Goal: Find specific page/section: Find specific page/section

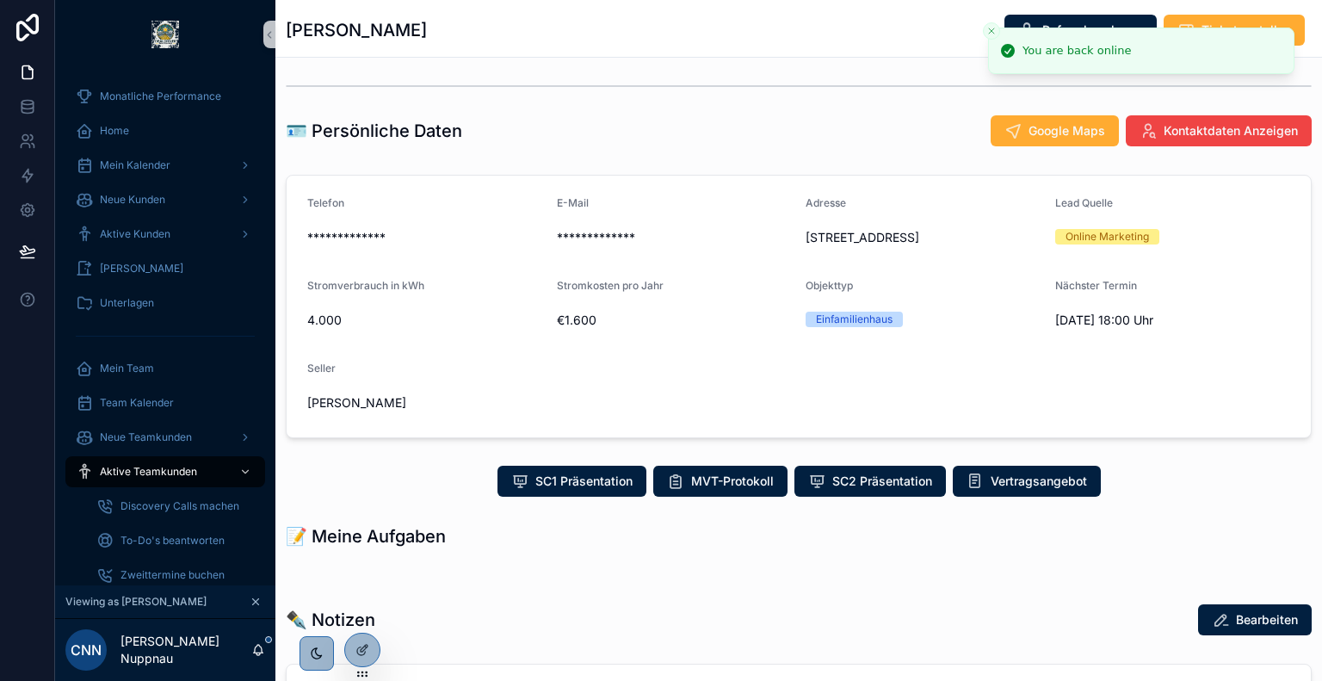
scroll to position [162, 0]
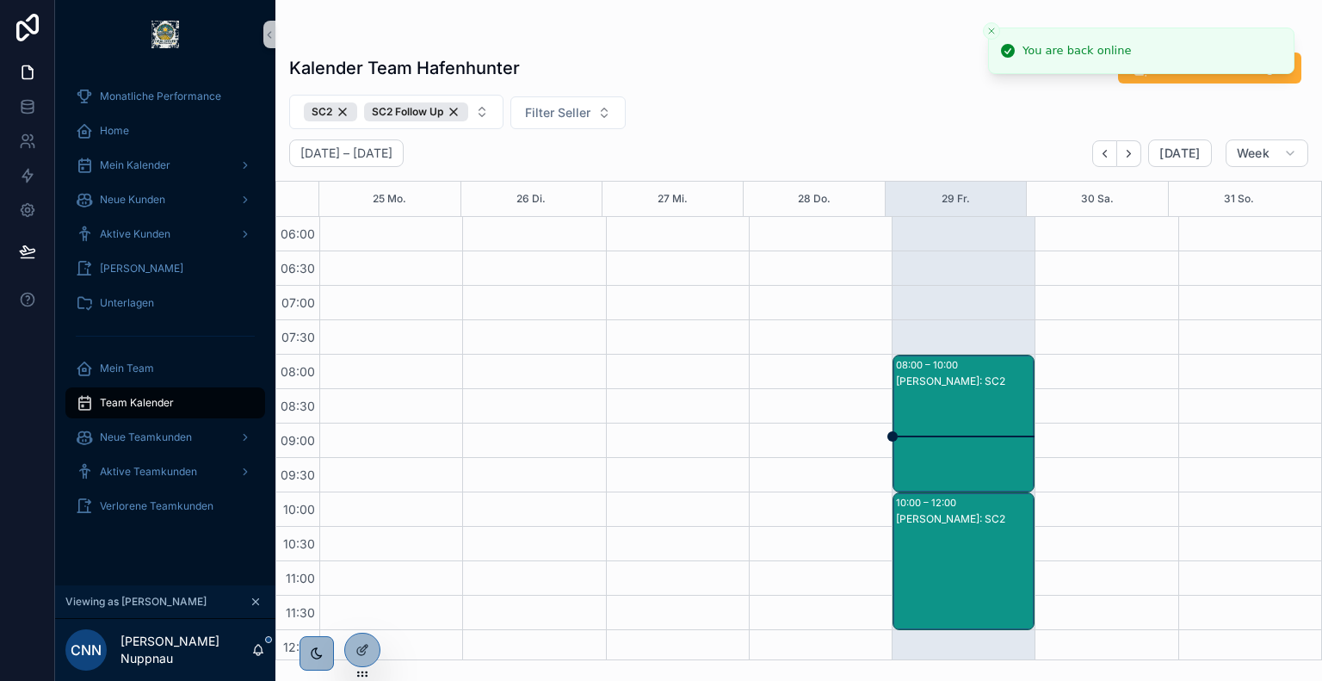
scroll to position [413, 0]
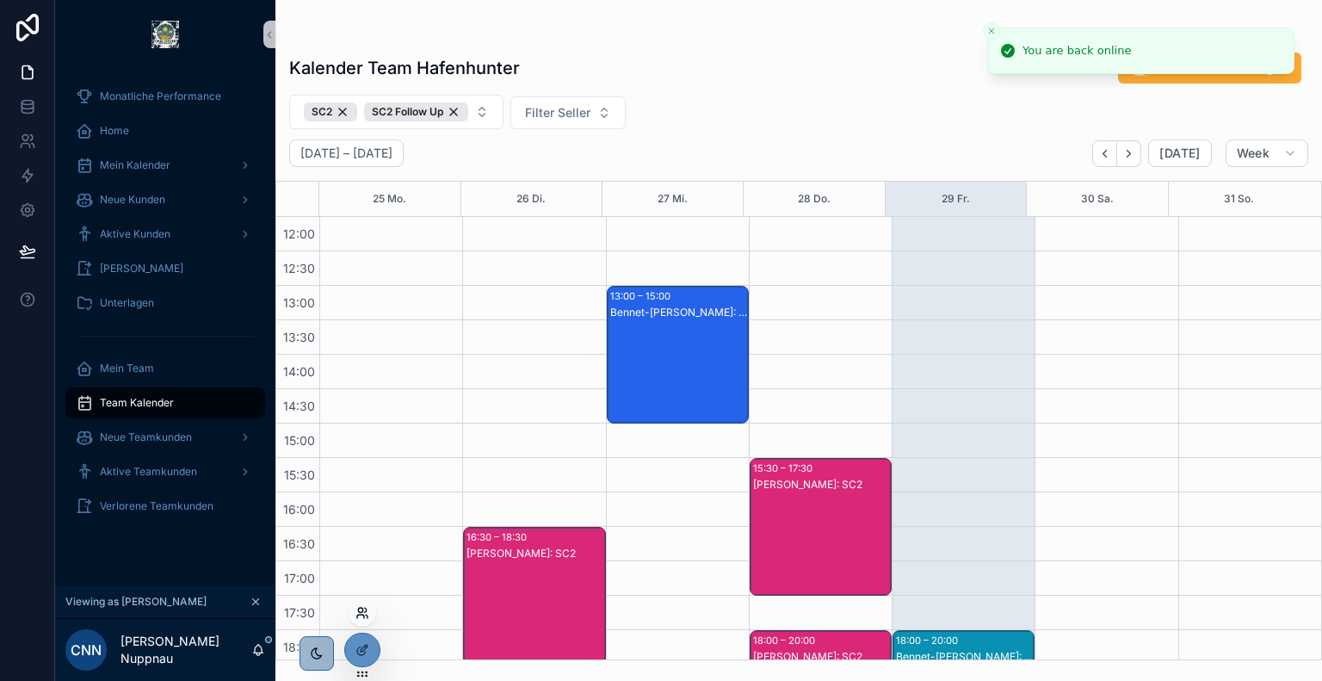
click at [362, 618] on icon at bounding box center [362, 613] width 14 height 14
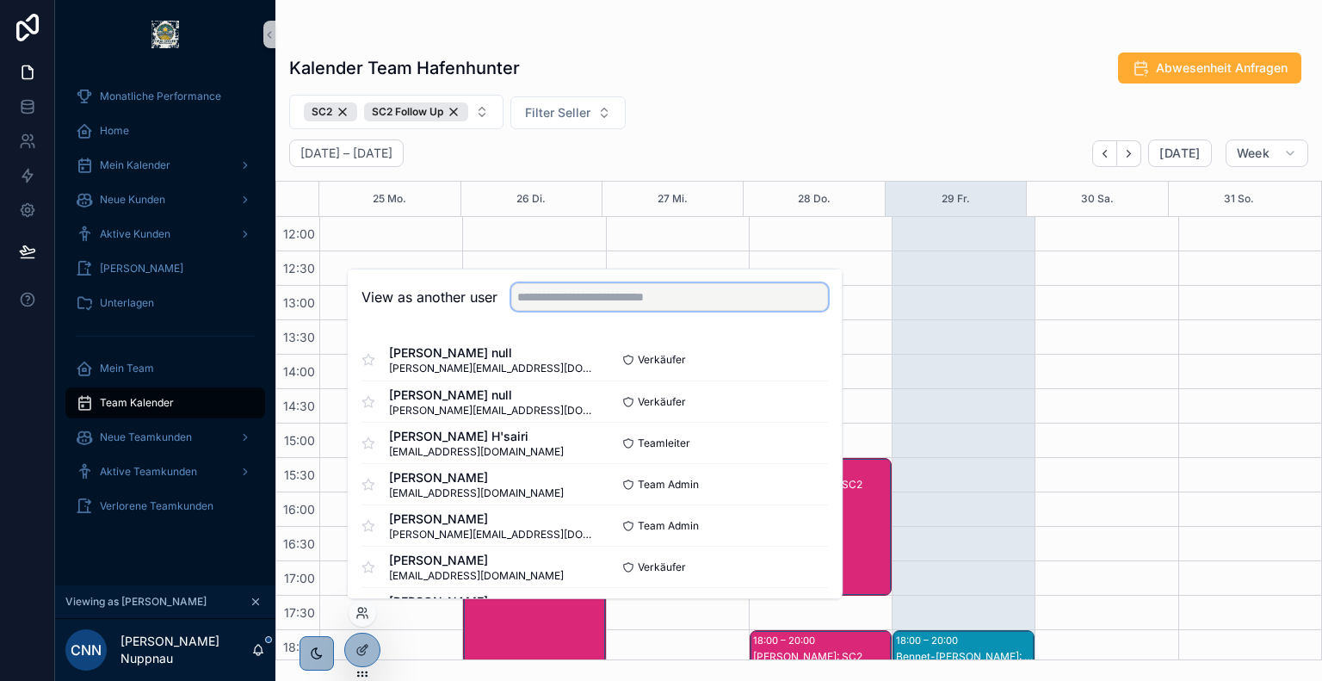
click at [624, 306] on input "text" at bounding box center [669, 297] width 317 height 28
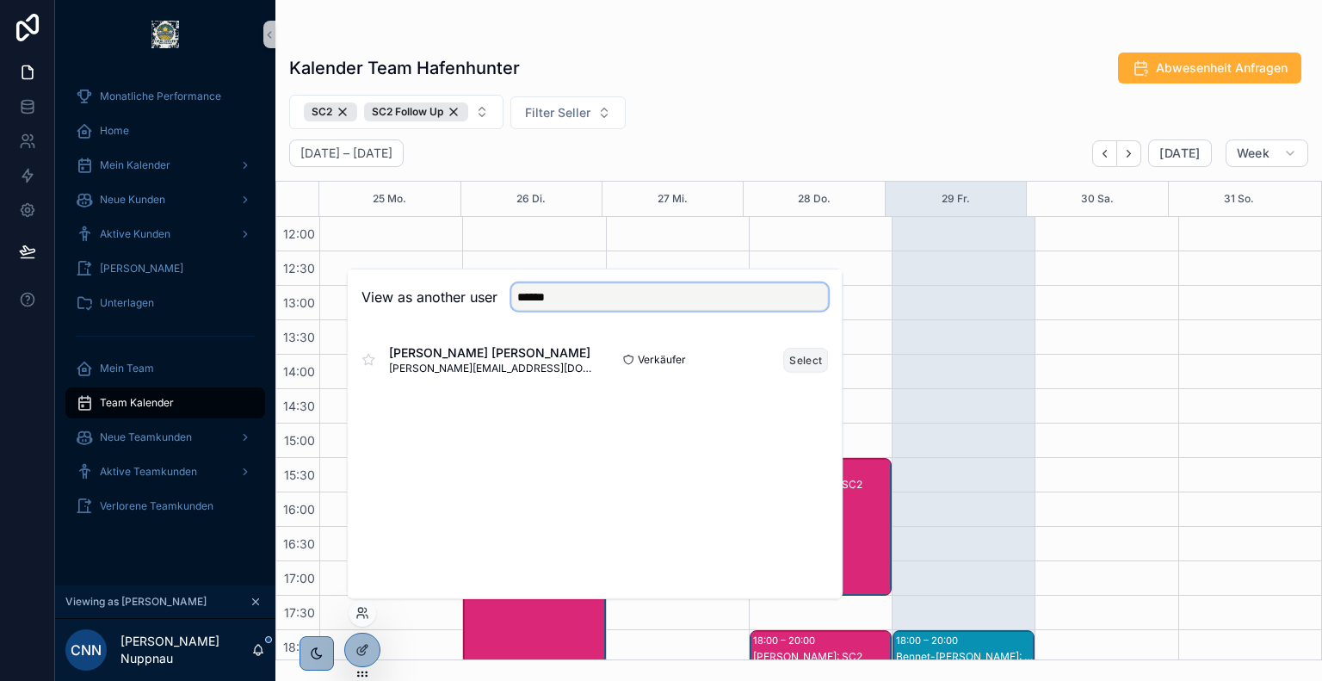
type input "******"
click at [811, 361] on button "Select" at bounding box center [805, 359] width 45 height 25
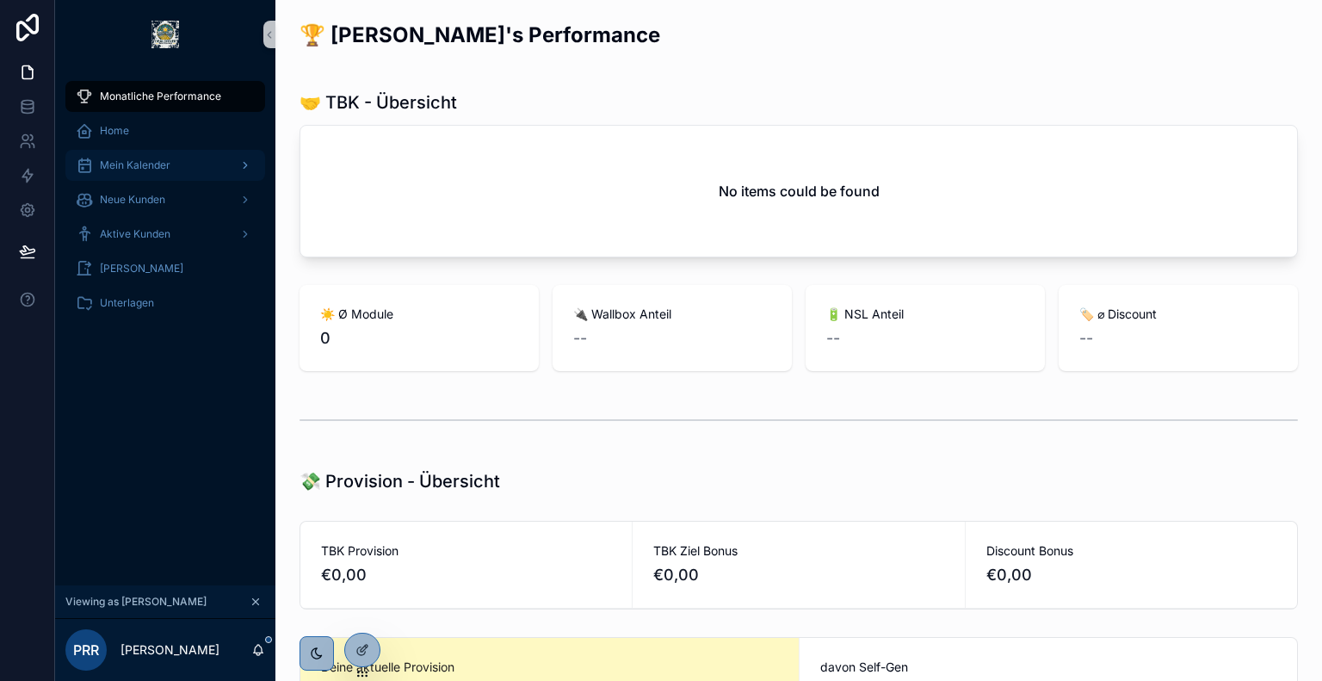
click at [154, 174] on div "Mein Kalender" at bounding box center [165, 165] width 179 height 28
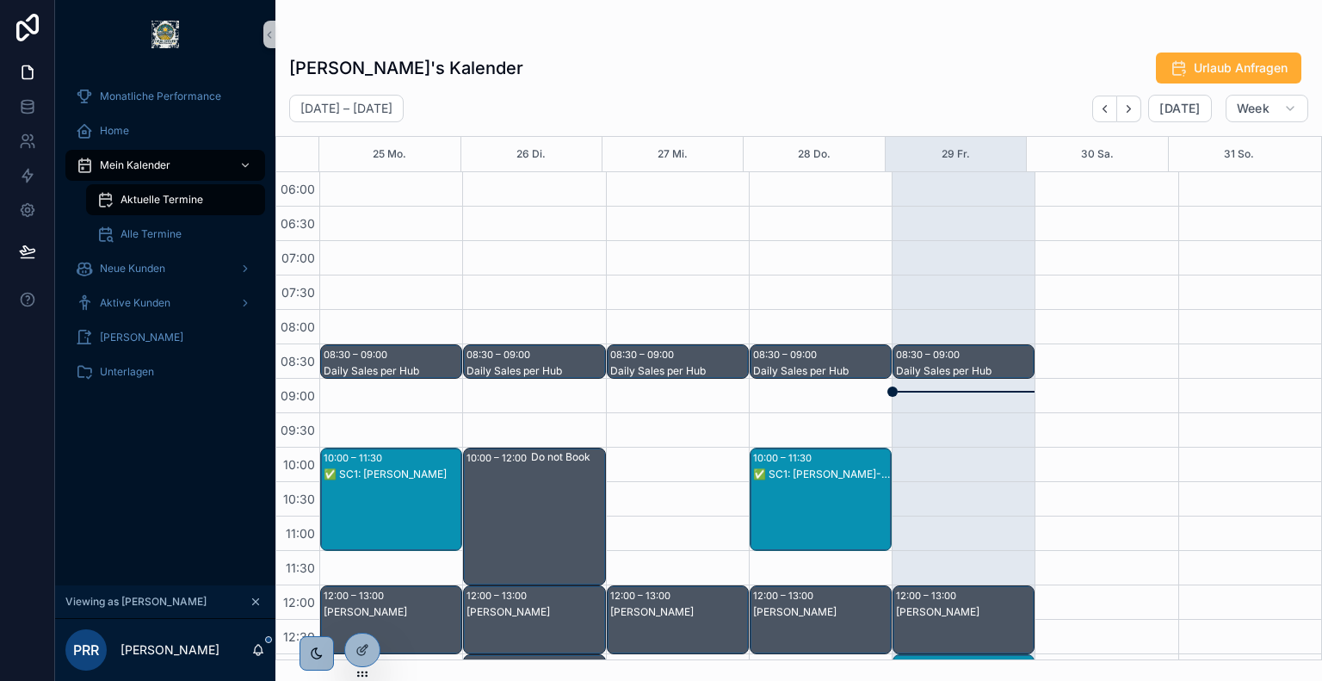
scroll to position [413, 0]
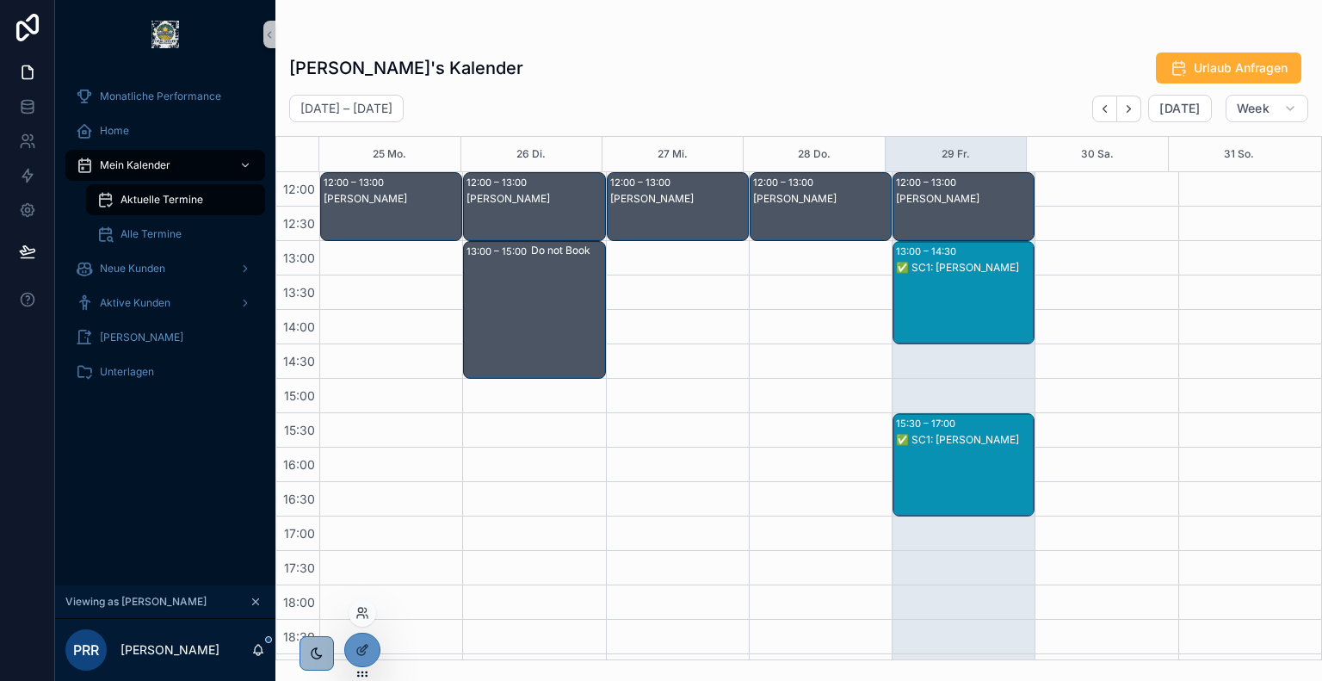
click at [365, 619] on icon at bounding box center [362, 613] width 14 height 14
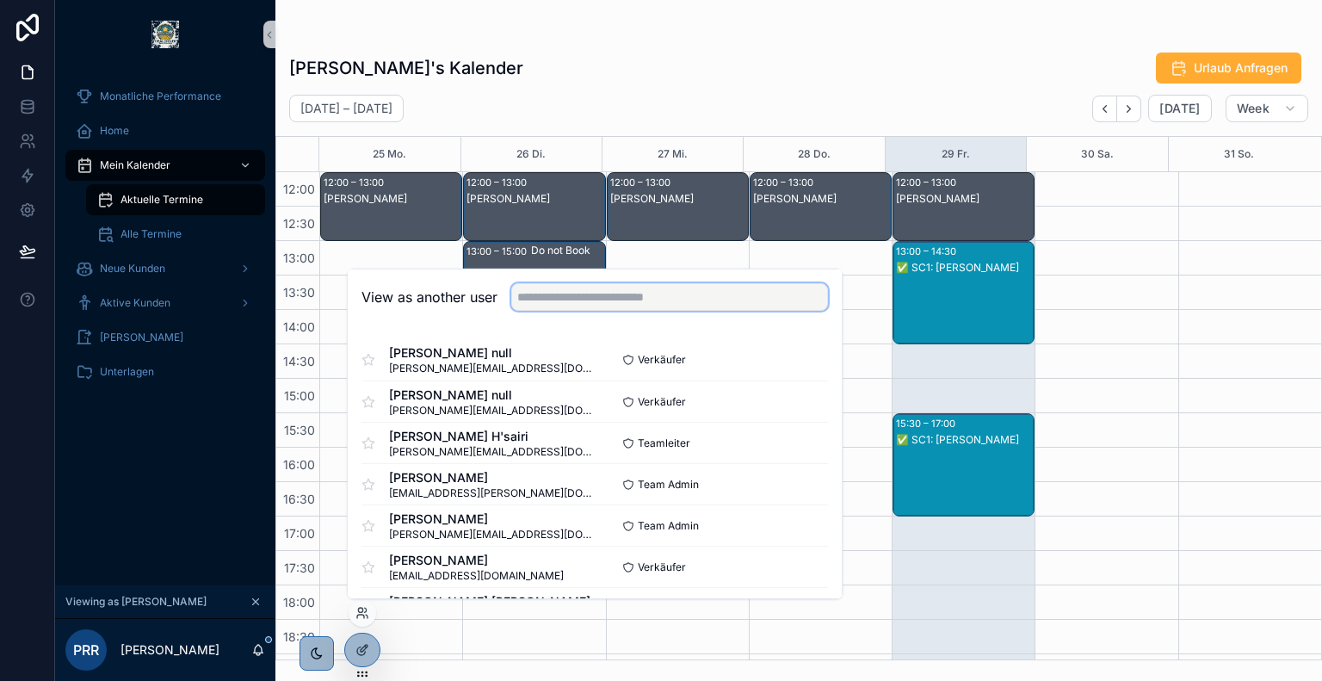
click at [609, 289] on input "text" at bounding box center [669, 297] width 317 height 28
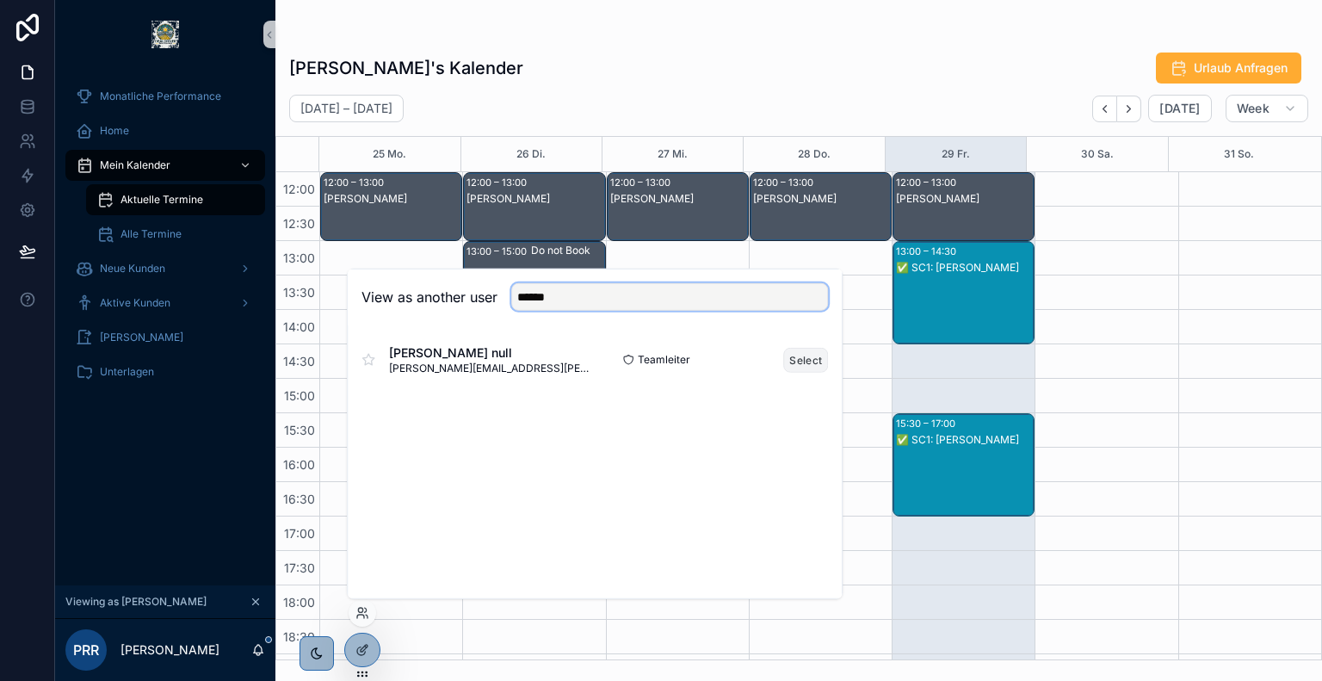
type input "******"
click at [799, 364] on button "Select" at bounding box center [805, 359] width 45 height 25
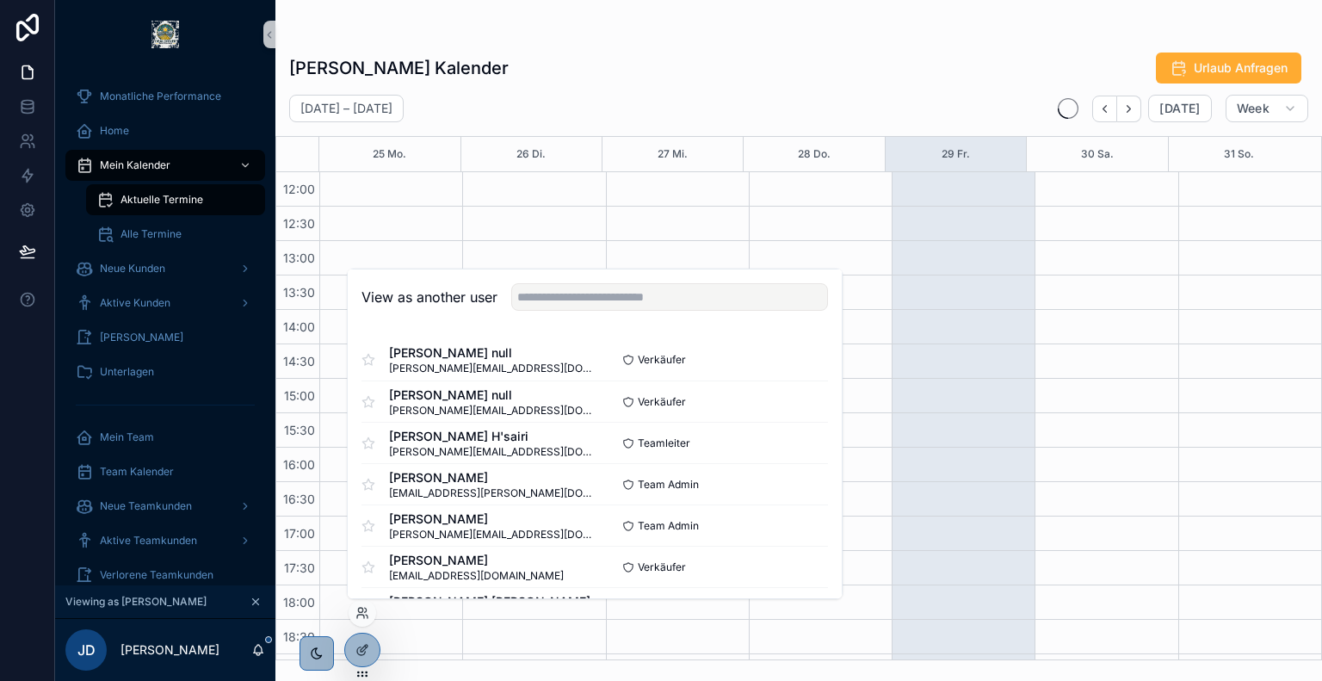
click at [688, 82] on div "[PERSON_NAME] Kalender Urlaub Anfragen" at bounding box center [798, 68] width 1019 height 33
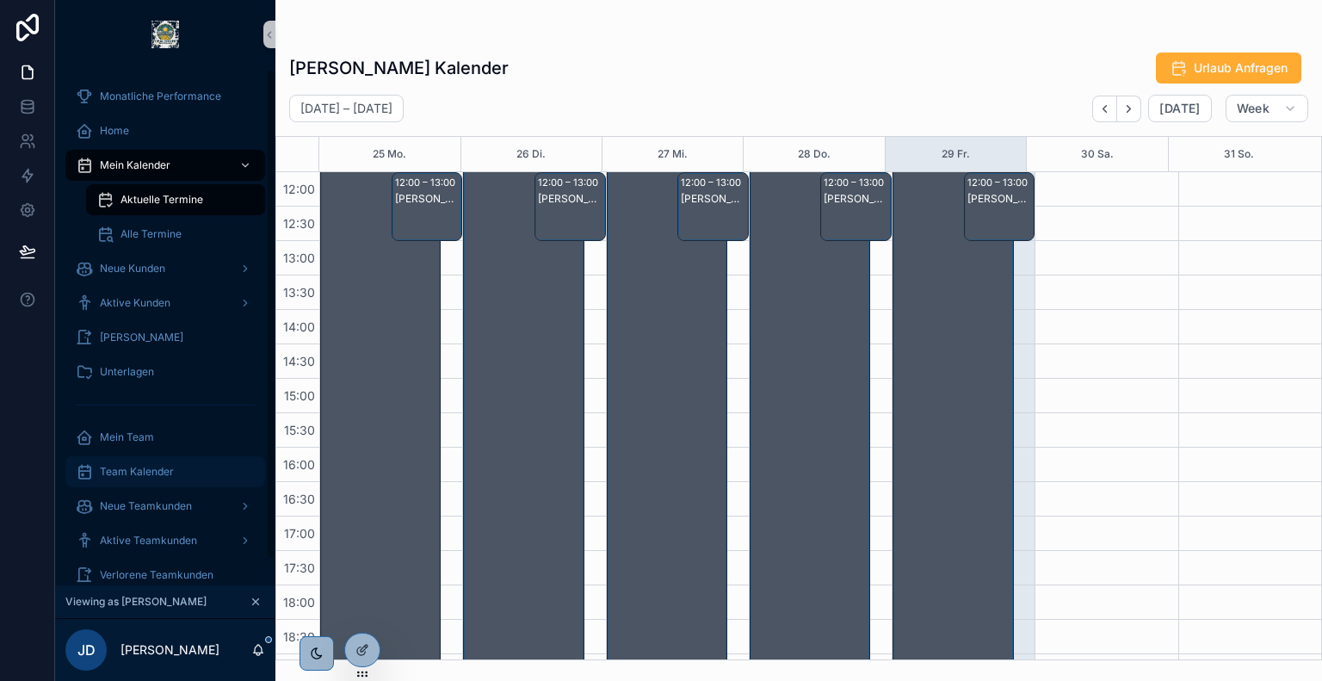
click at [159, 485] on div "Team Kalender" at bounding box center [165, 472] width 179 height 28
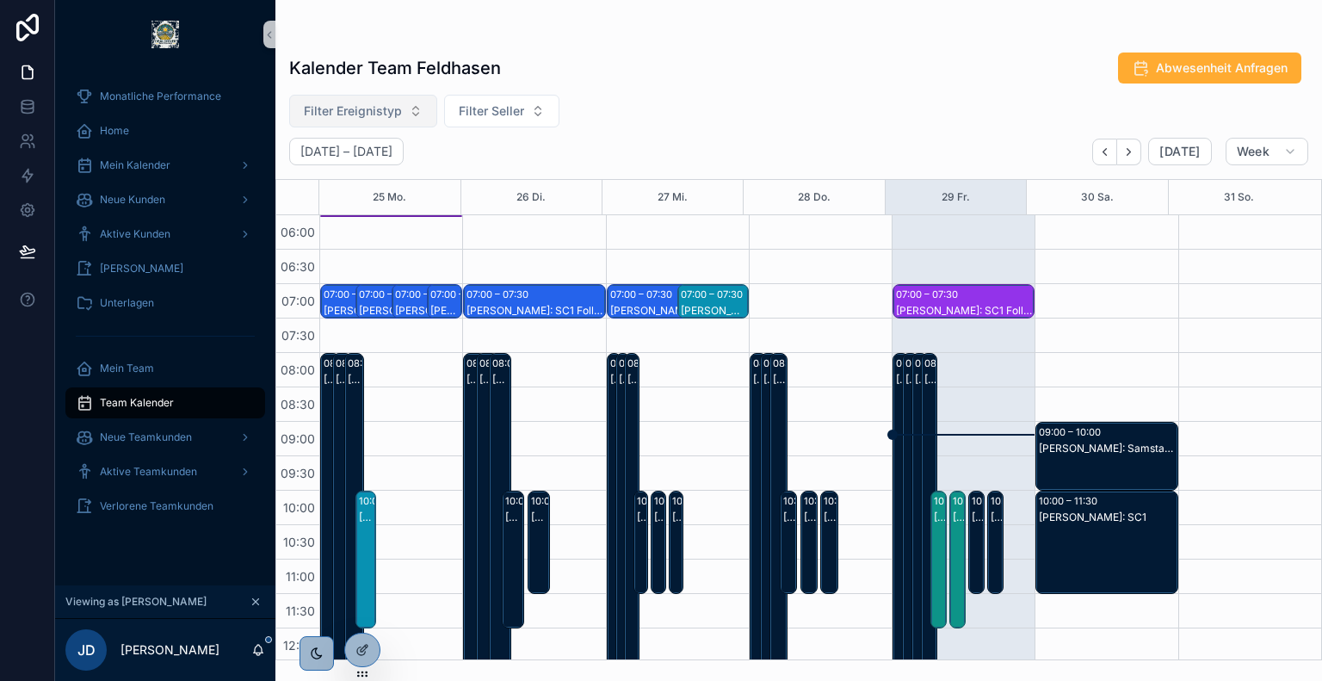
click at [398, 107] on span "Filter Ereignistyp" at bounding box center [353, 110] width 98 height 17
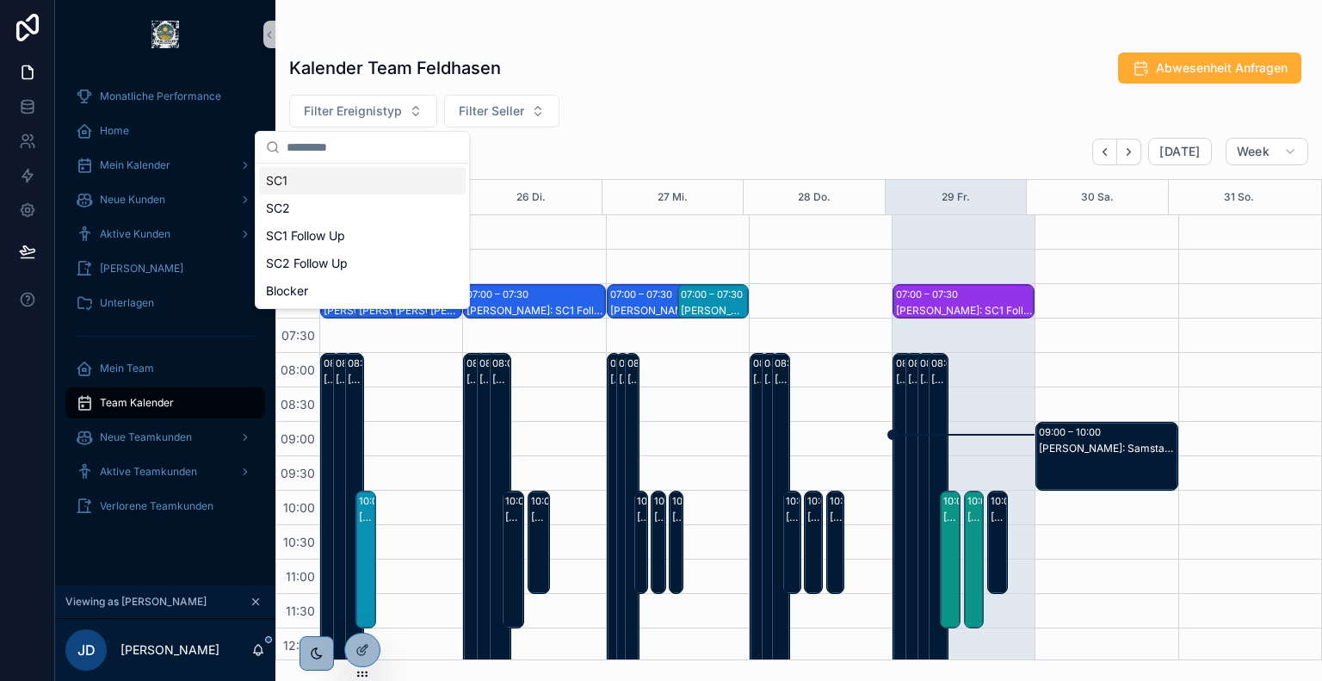
scroll to position [413, 0]
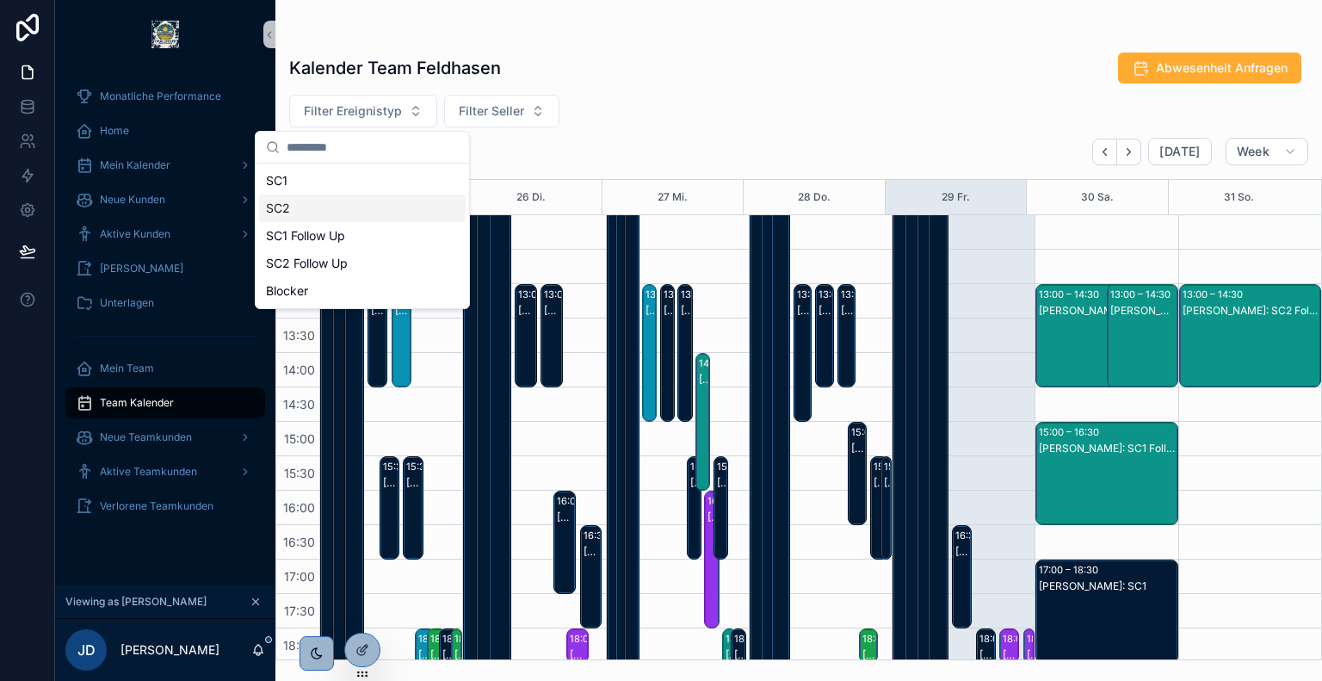
click at [363, 206] on div "SC2" at bounding box center [362, 209] width 207 height 28
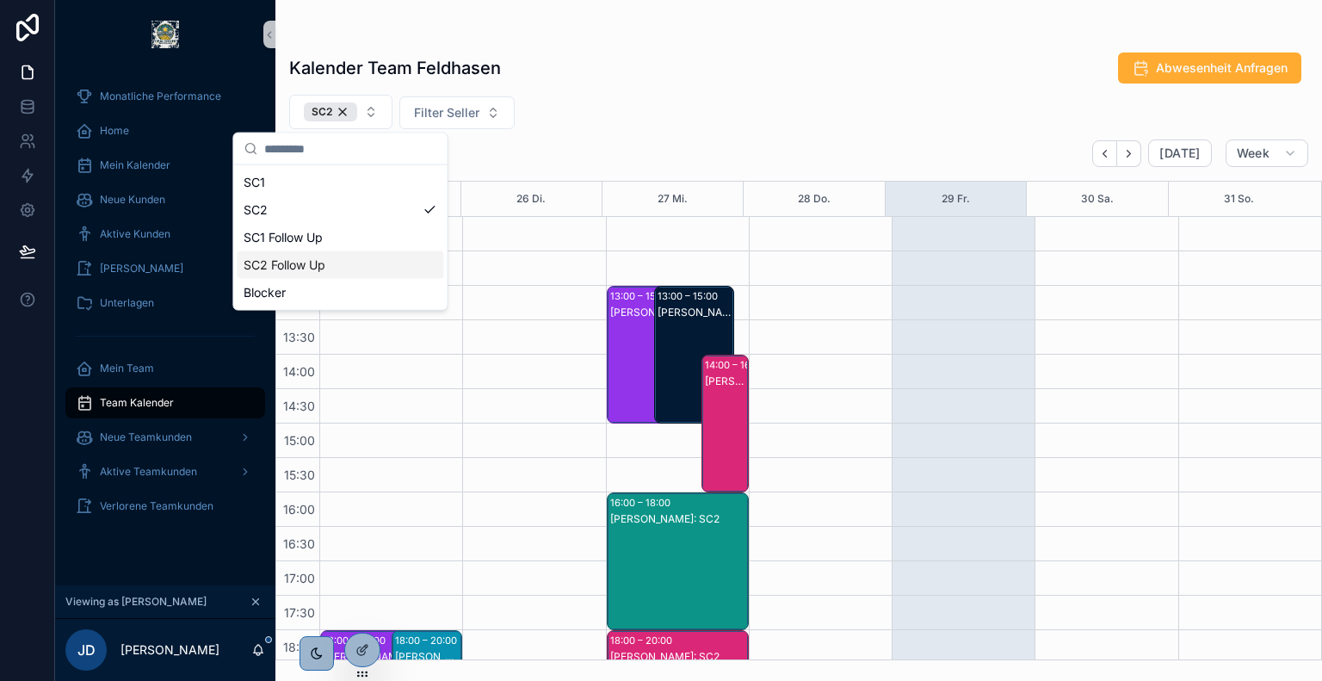
click at [353, 257] on div "SC2 Follow Up" at bounding box center [340, 265] width 207 height 28
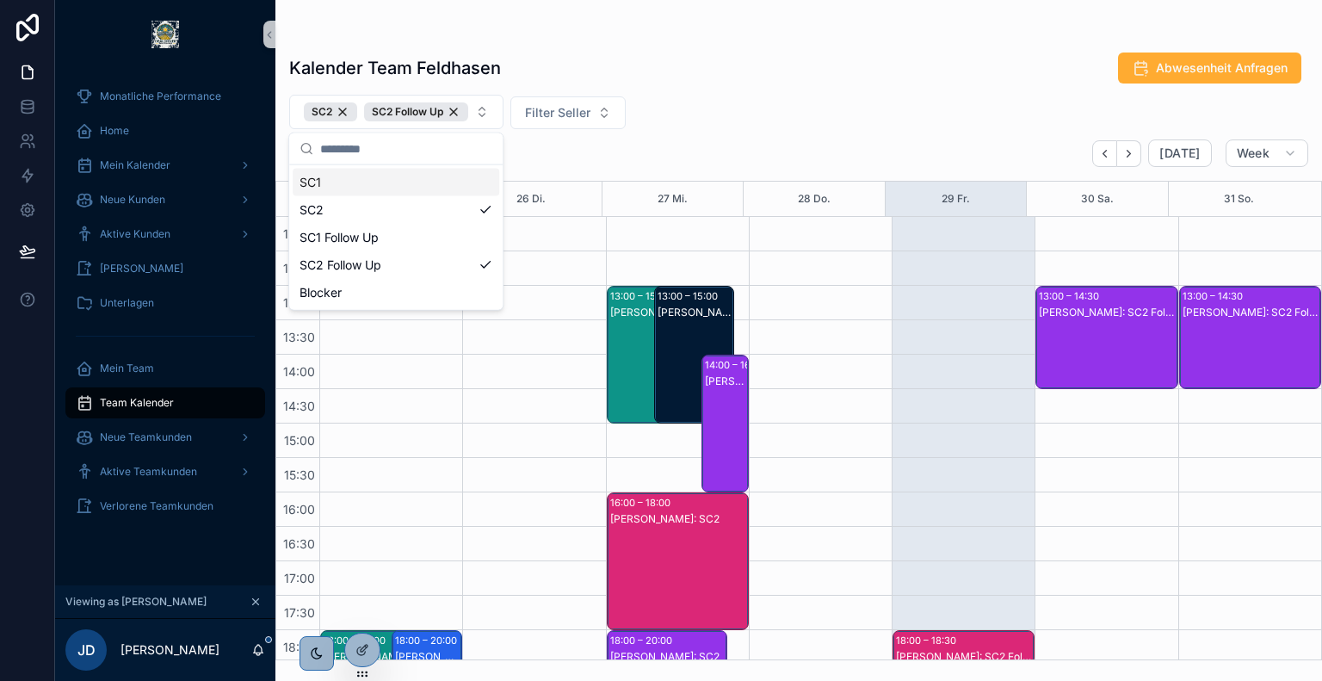
click at [627, 105] on div "SC2 SC2 Follow Up Filter Seller" at bounding box center [798, 112] width 1047 height 34
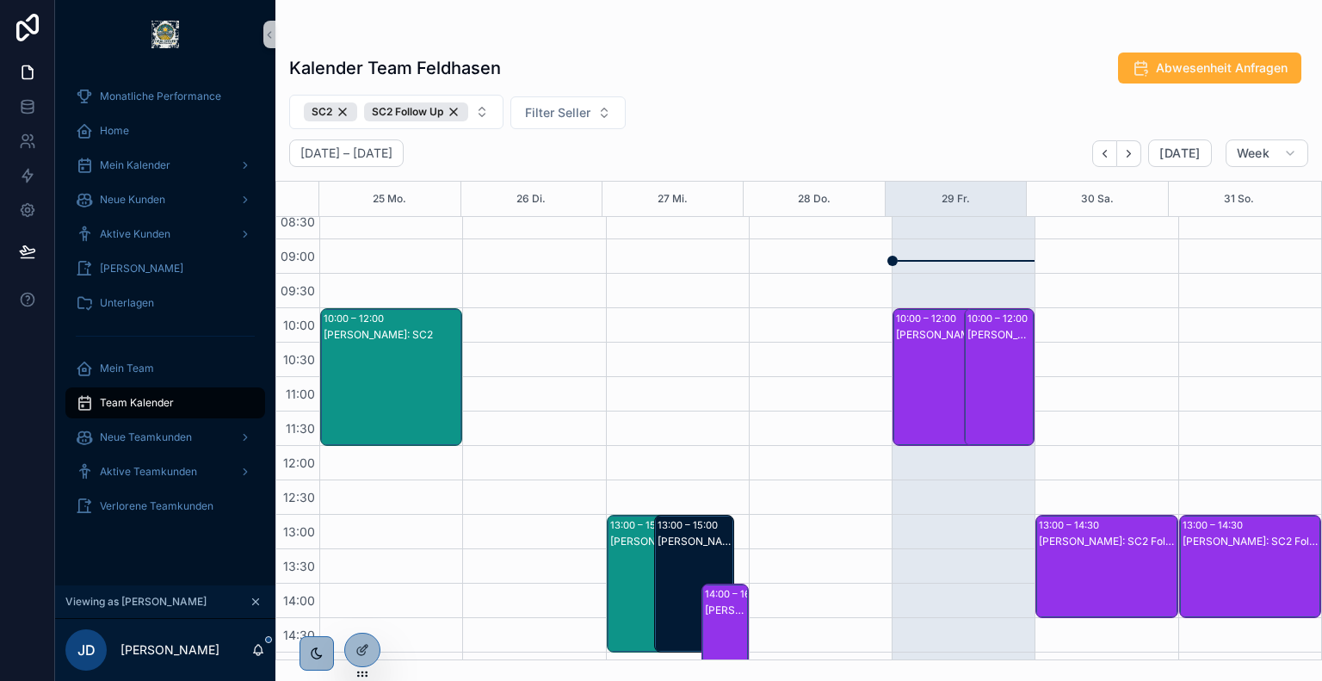
scroll to position [482, 0]
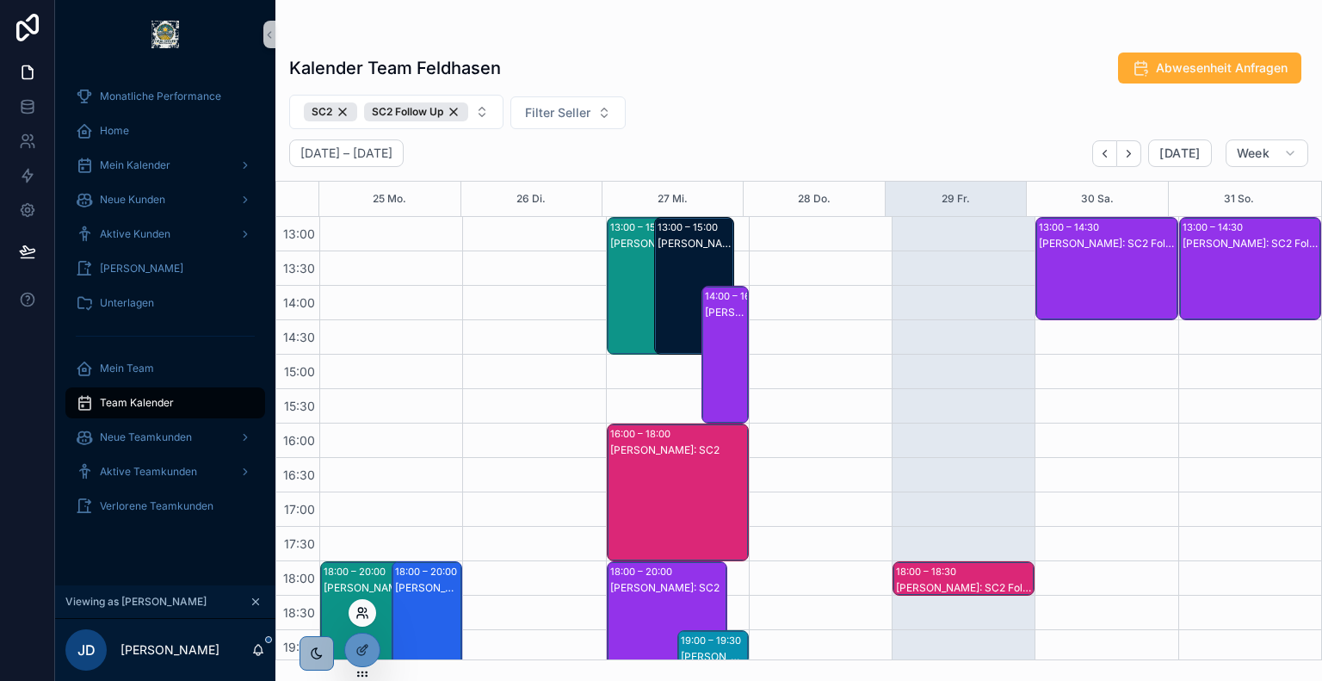
click at [365, 612] on icon at bounding box center [366, 610] width 2 height 4
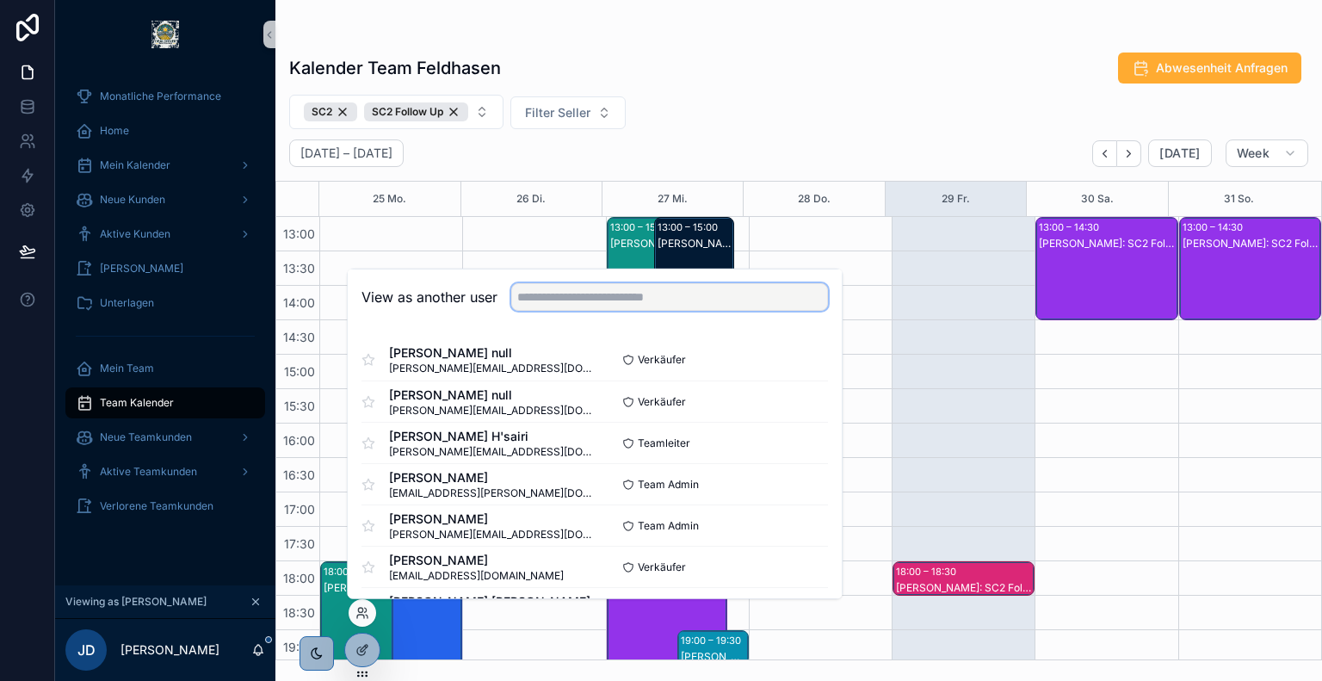
click at [651, 298] on input "text" at bounding box center [669, 297] width 317 height 28
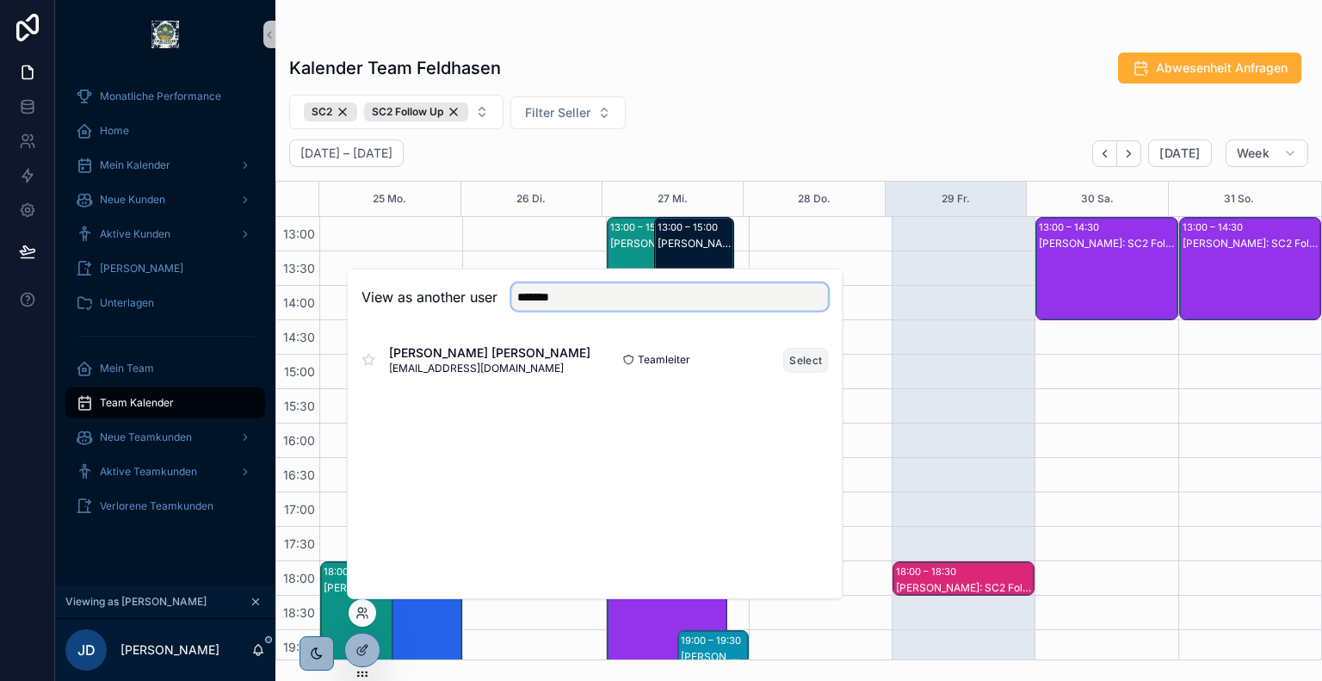
type input "*******"
click at [795, 361] on button "Select" at bounding box center [805, 359] width 45 height 25
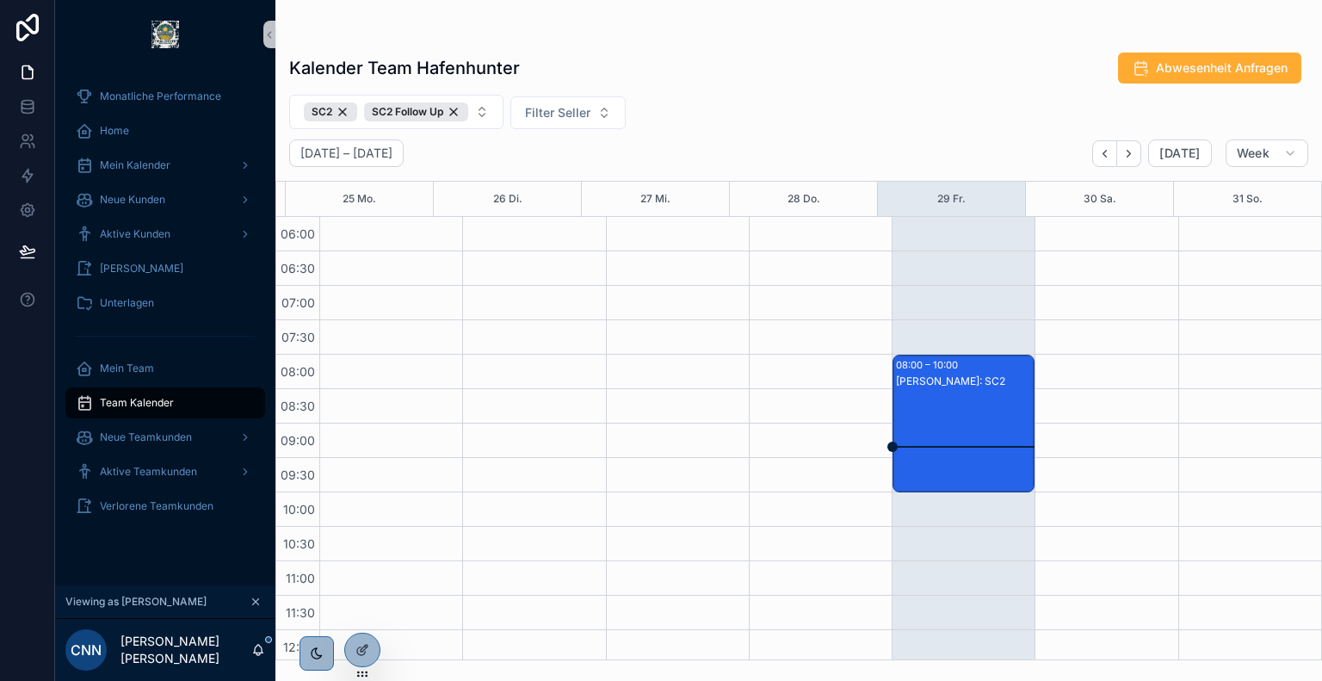
click at [685, 128] on div "SC2 SC2 Follow Up Filter Seller" at bounding box center [798, 112] width 1047 height 34
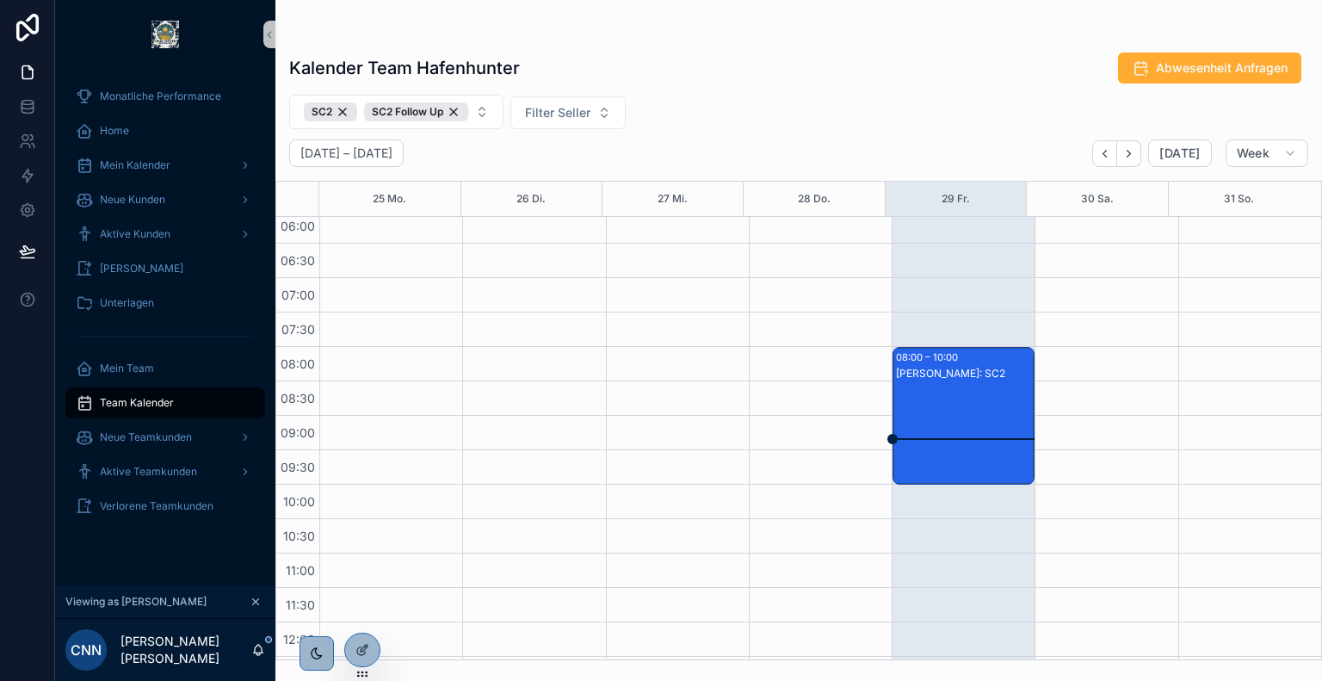
scroll to position [7, 0]
click at [957, 419] on div "[PERSON_NAME]: SC2" at bounding box center [964, 434] width 137 height 134
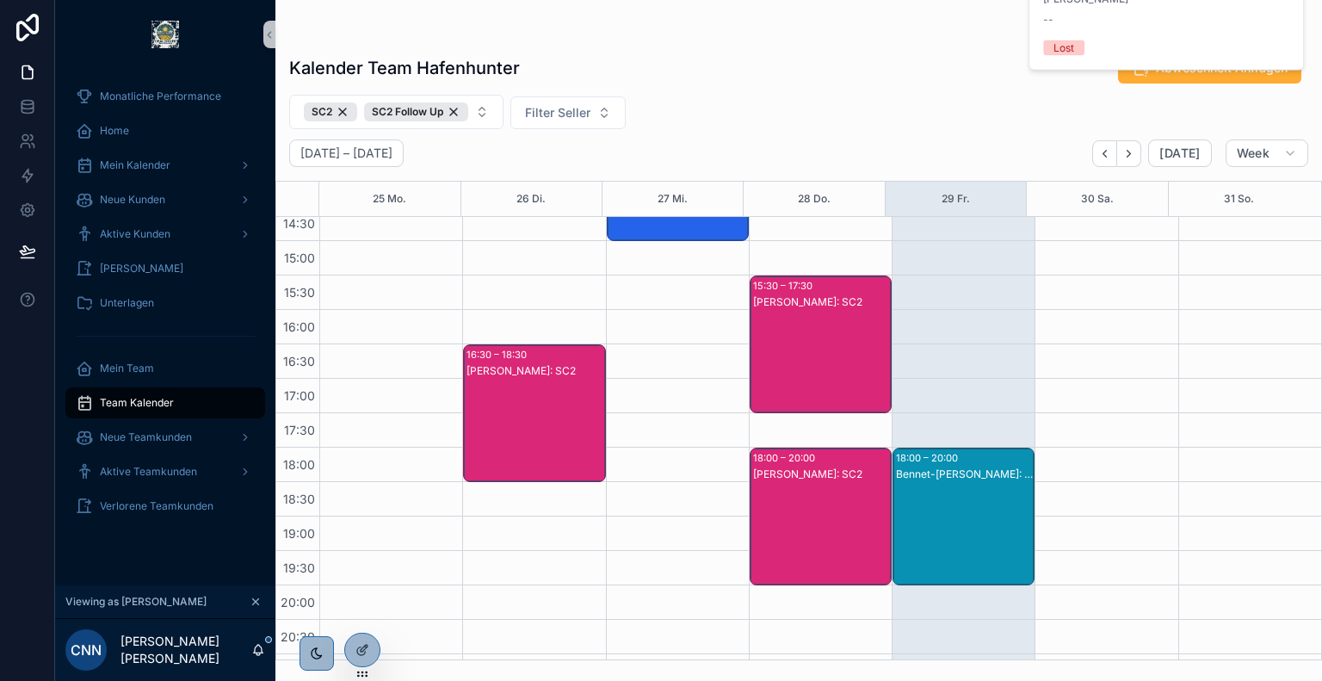
scroll to position [596, 0]
click at [942, 512] on div "Bennet-[PERSON_NAME]: SC2" at bounding box center [964, 533] width 137 height 134
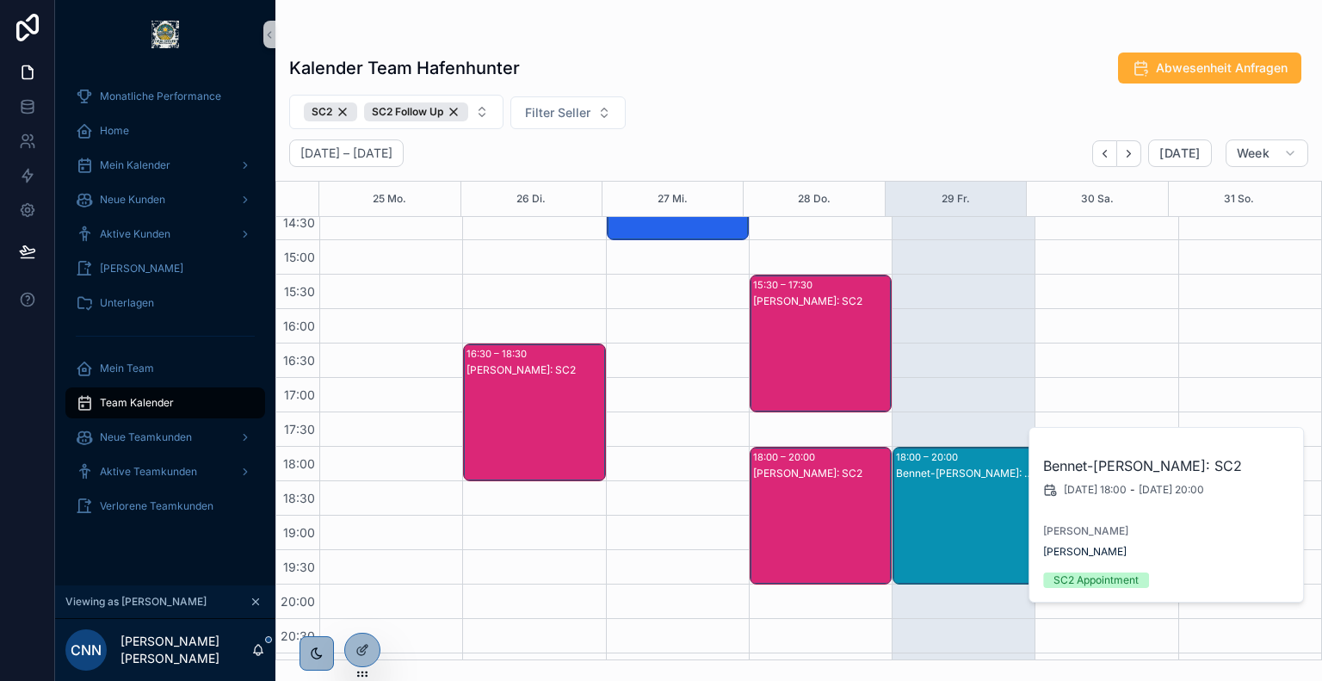
click at [787, 140] on div "[DATE] – [DATE] [DATE] Week" at bounding box center [798, 153] width 1047 height 28
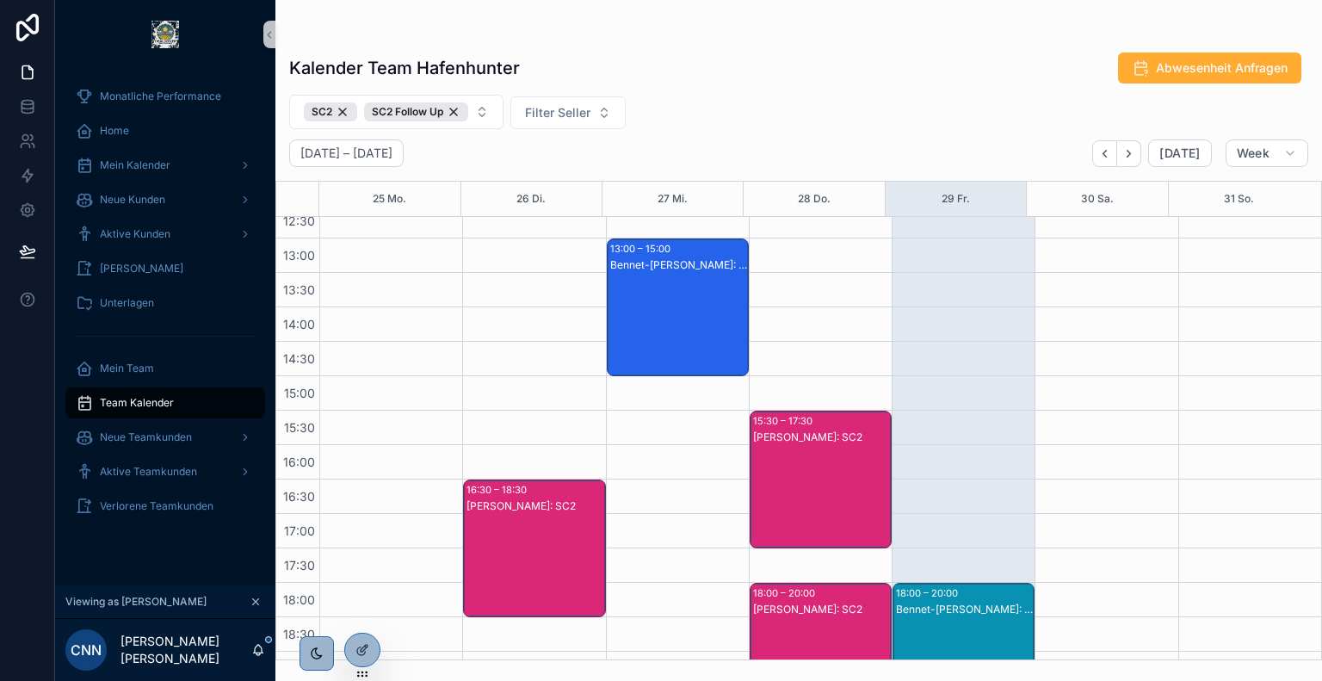
scroll to position [461, 0]
